Goal: Find specific page/section: Find specific page/section

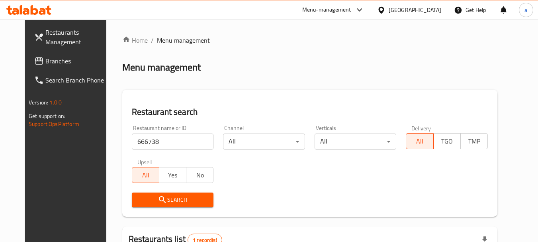
scroll to position [107, 0]
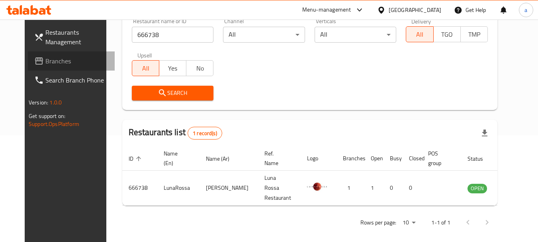
click at [45, 61] on span "Branches" at bounding box center [76, 61] width 63 height 10
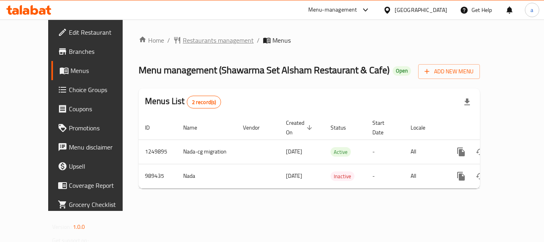
click at [183, 37] on span "Restaurants management" at bounding box center [218, 40] width 71 height 10
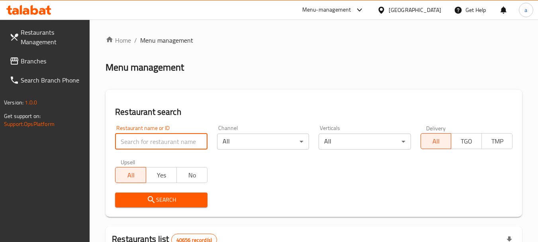
drag, startPoint x: 184, startPoint y: 140, endPoint x: 183, endPoint y: 148, distance: 8.5
click at [184, 140] on input "search" at bounding box center [161, 141] width 92 height 16
paste input "660285"
type input "660285"
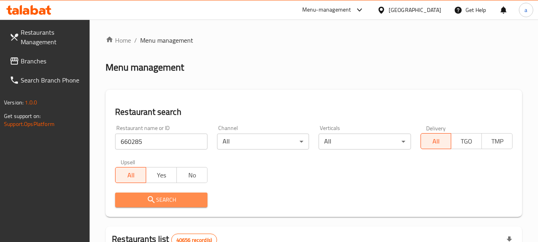
click at [175, 204] on span "Search" at bounding box center [160, 200] width 79 height 10
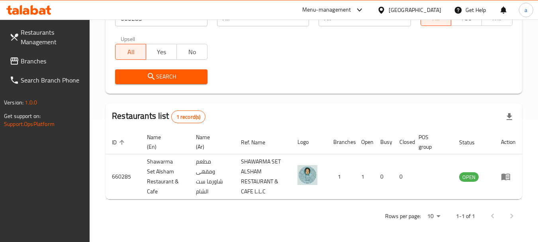
scroll to position [123, 0]
click at [411, 6] on div "[GEOGRAPHIC_DATA]" at bounding box center [414, 10] width 53 height 9
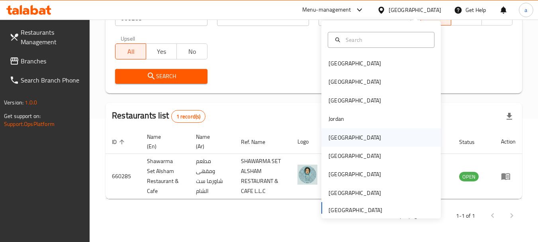
click at [338, 139] on div "[GEOGRAPHIC_DATA]" at bounding box center [354, 137] width 53 height 9
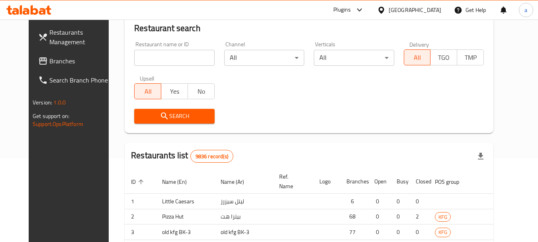
scroll to position [123, 0]
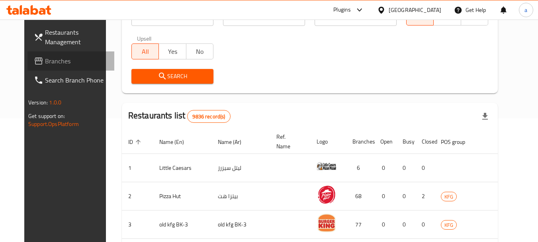
click at [45, 57] on span "Branches" at bounding box center [76, 61] width 63 height 10
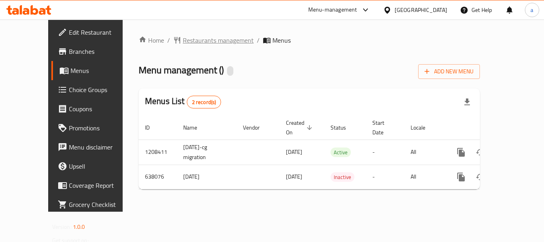
click at [186, 39] on span "Restaurants management" at bounding box center [218, 40] width 71 height 10
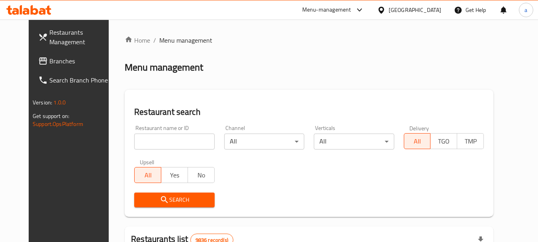
click at [146, 143] on input "search" at bounding box center [174, 141] width 80 height 16
paste input "640101"
type input "640101"
click at [136, 194] on button "Search" at bounding box center [174, 199] width 80 height 15
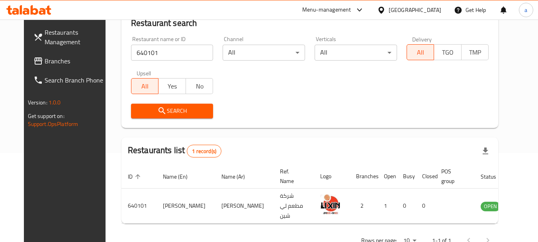
scroll to position [103, 0]
